Goal: Information Seeking & Learning: Learn about a topic

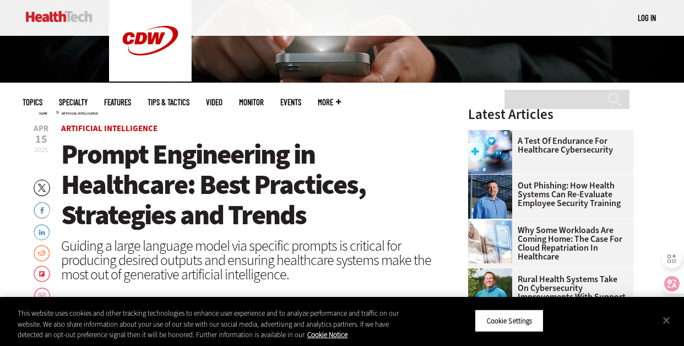
scroll to position [377, 0]
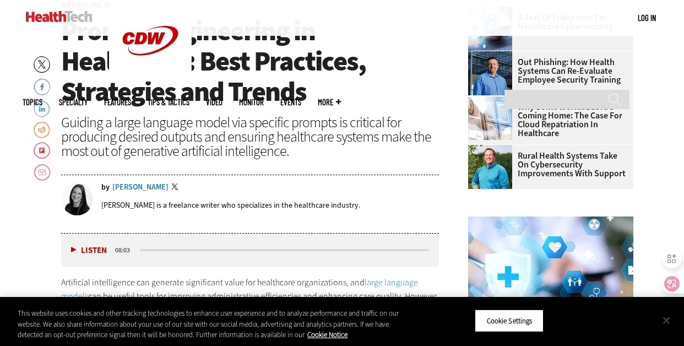
click at [668, 317] on button "Close" at bounding box center [666, 320] width 24 height 24
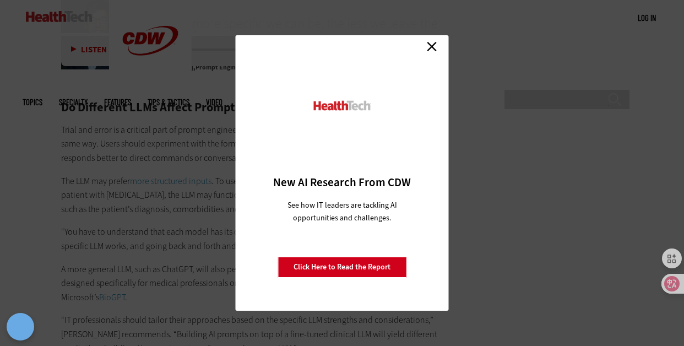
scroll to position [2329, 0]
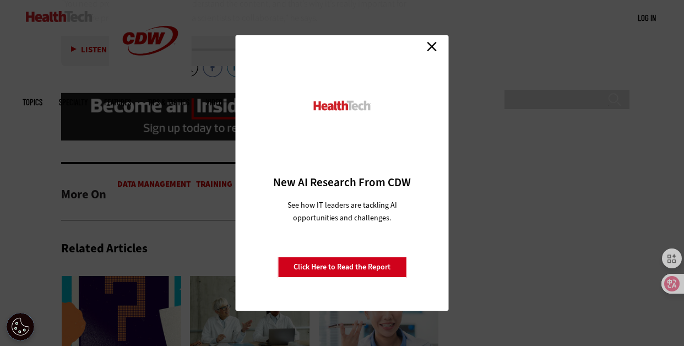
click at [431, 44] on link "Close" at bounding box center [431, 46] width 17 height 17
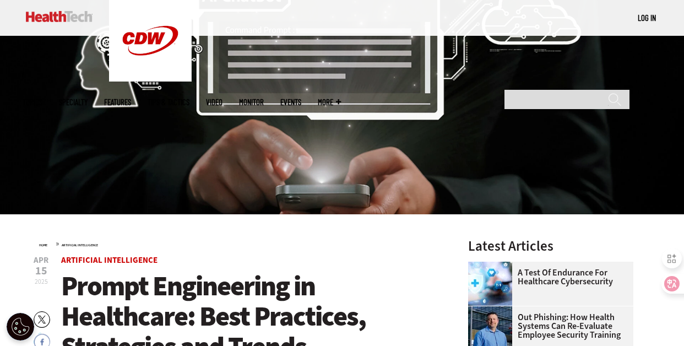
scroll to position [99, 0]
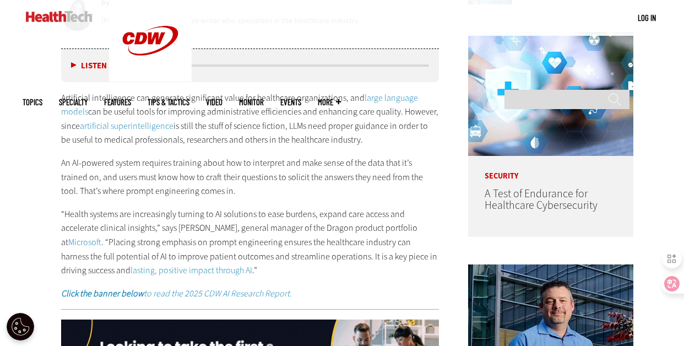
scroll to position [562, 0]
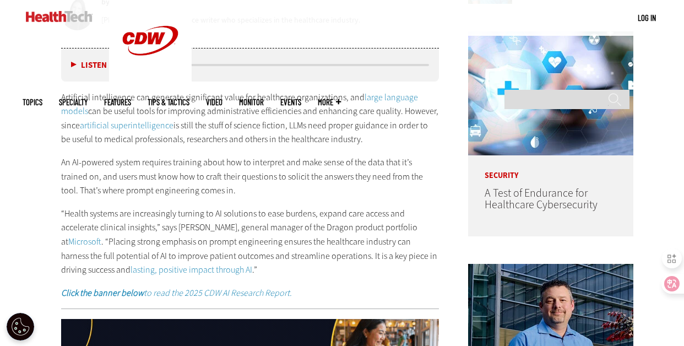
click at [187, 290] on em "Click the banner below to read the 2025 CDW AI Research Report." at bounding box center [176, 293] width 231 height 12
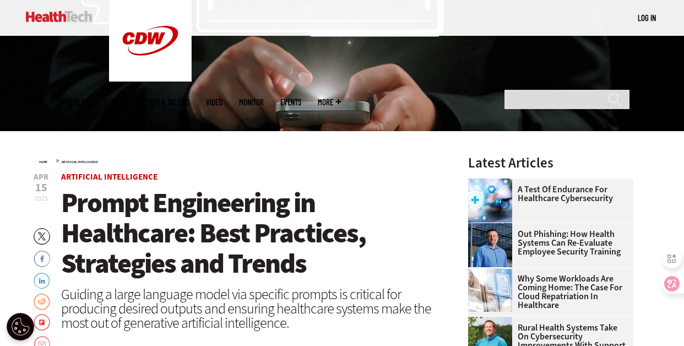
scroll to position [219, 0]
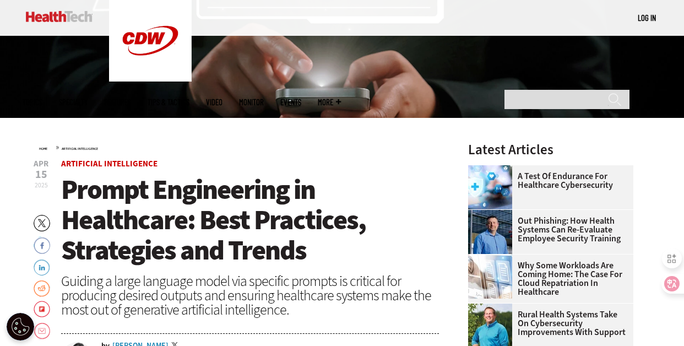
click at [113, 225] on span "Prompt Engineering in Healthcare: Best Practices, Strategies and Trends" at bounding box center [213, 219] width 305 height 97
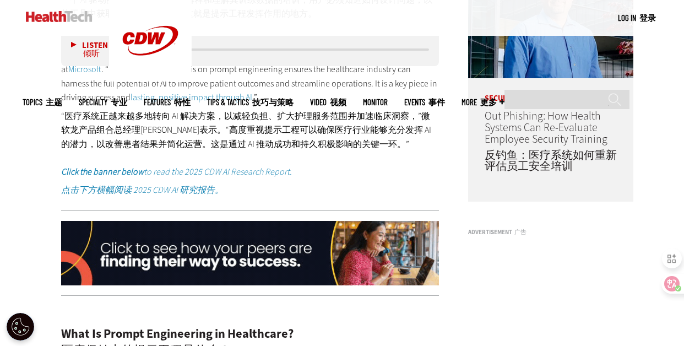
scroll to position [999, 0]
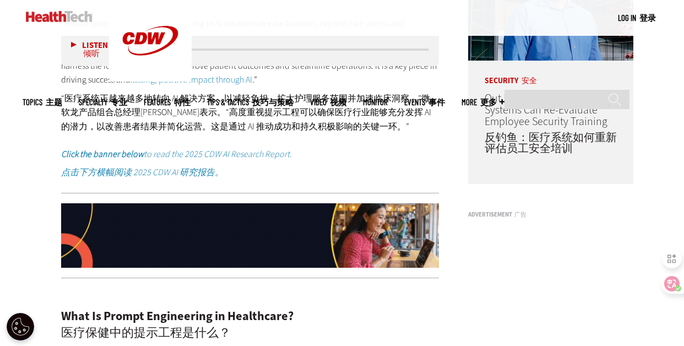
click at [167, 232] on img at bounding box center [250, 235] width 378 height 65
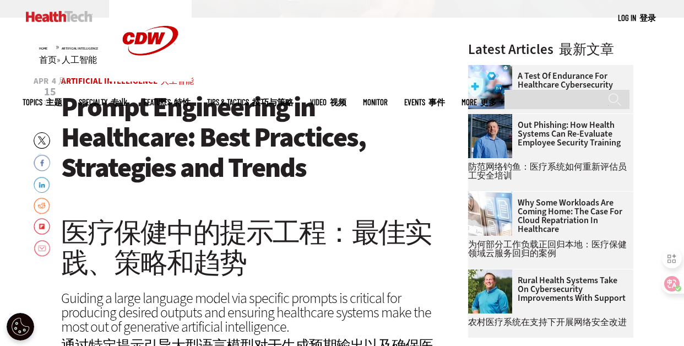
scroll to position [319, 0]
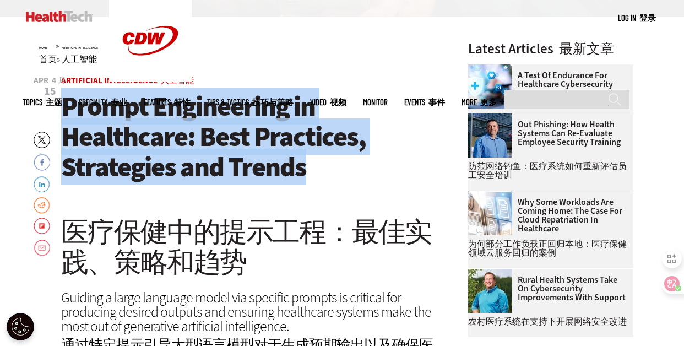
drag, startPoint x: 327, startPoint y: 168, endPoint x: 51, endPoint y: 116, distance: 280.8
copy span "Prompt Engineering in Healthcare: Best Practices, Strategies and Trends"
